Goal: Task Accomplishment & Management: Use online tool/utility

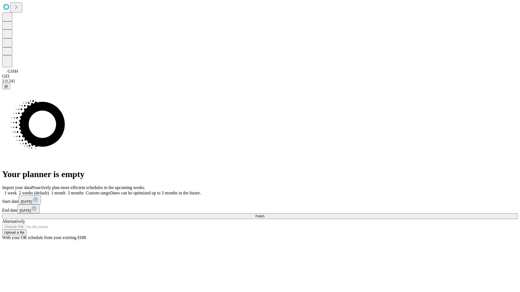
click at [264, 214] on span "Fetch" at bounding box center [259, 216] width 9 height 4
